Goal: Navigation & Orientation: Find specific page/section

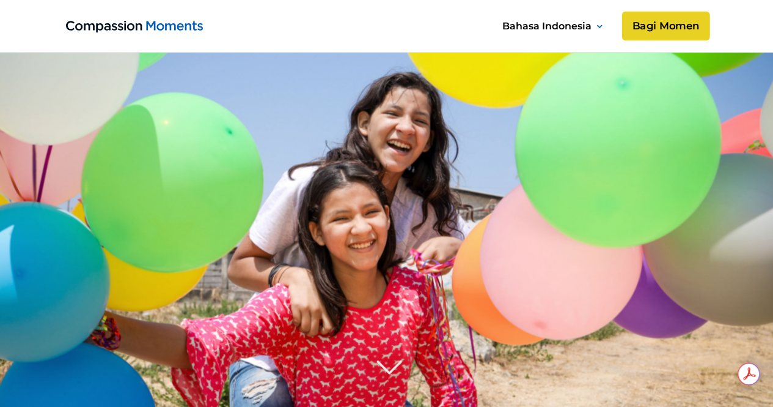
click at [666, 24] on link "Bagi Momen" at bounding box center [666, 26] width 88 height 29
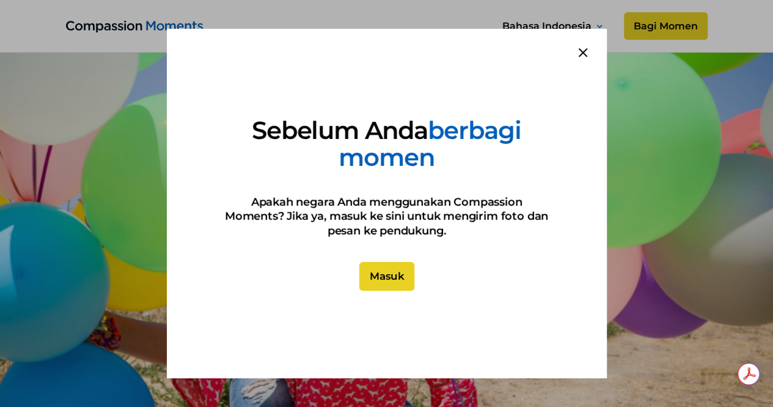
click at [394, 263] on link "Masuk" at bounding box center [386, 276] width 55 height 29
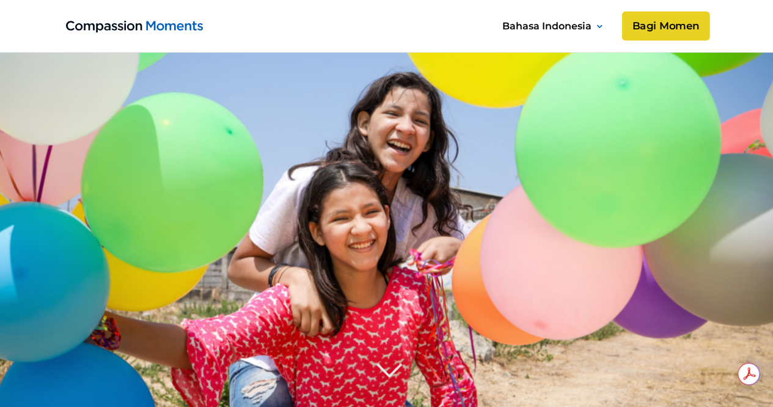
click at [690, 26] on link "Bagi Momen" at bounding box center [666, 26] width 88 height 29
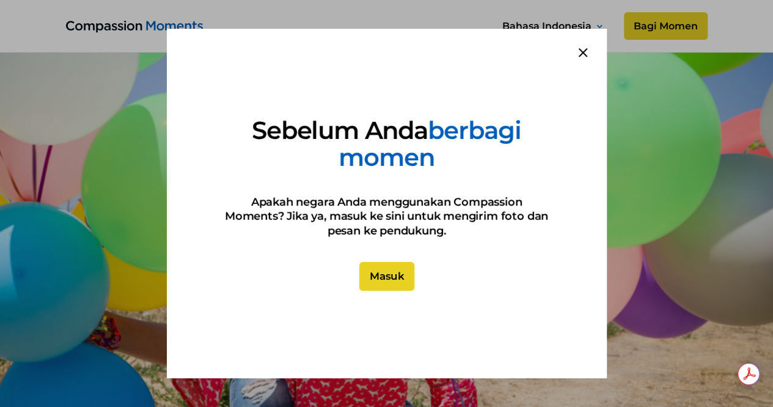
click at [400, 272] on link "Masuk" at bounding box center [386, 276] width 55 height 29
